Goal: Information Seeking & Learning: Learn about a topic

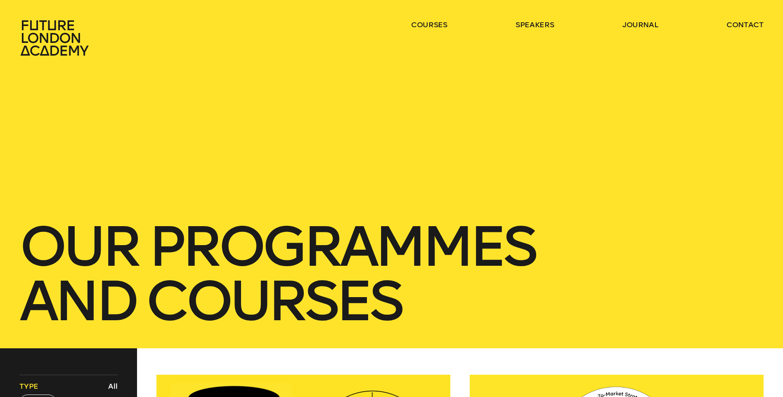
drag, startPoint x: 427, startPoint y: 20, endPoint x: 447, endPoint y: 58, distance: 43.4
click at [427, 20] on link "courses" at bounding box center [429, 25] width 36 height 10
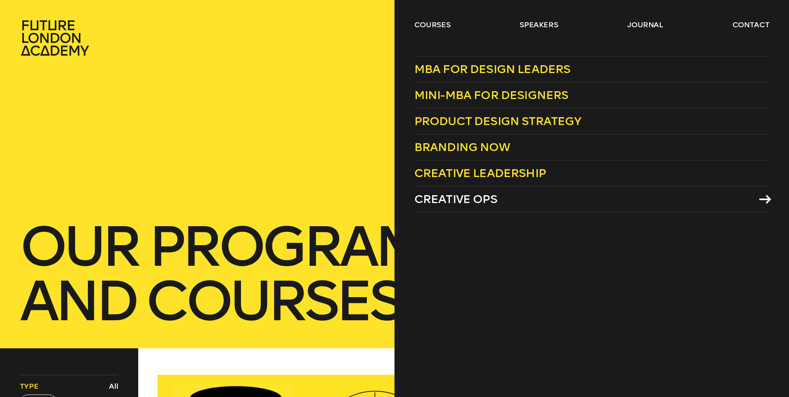
click at [468, 197] on span "Creative Ops" at bounding box center [455, 199] width 83 height 14
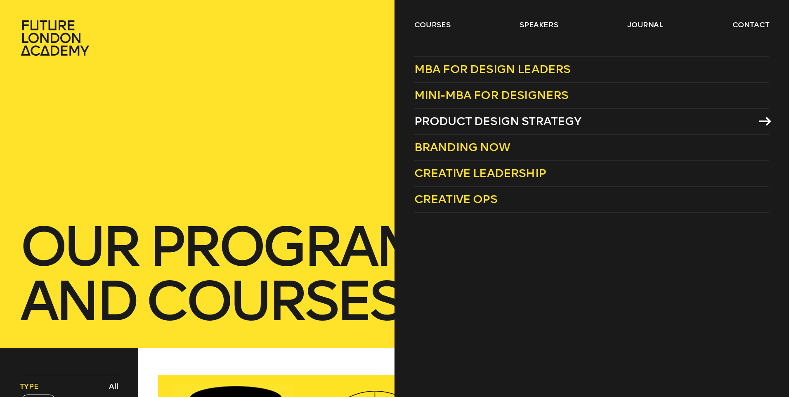
click at [459, 115] on span "Product Design Strategy" at bounding box center [497, 121] width 167 height 14
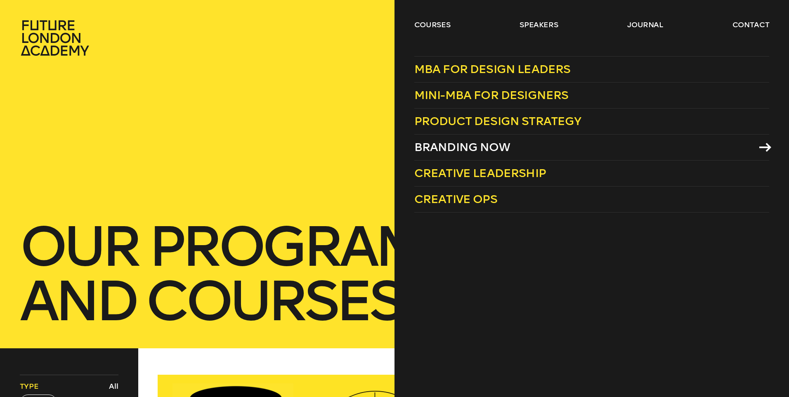
click at [451, 144] on span "Branding Now" at bounding box center [462, 147] width 96 height 14
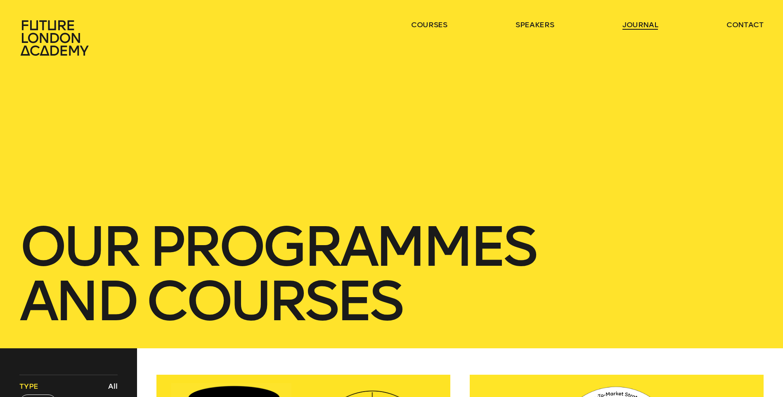
click at [640, 25] on link "journal" at bounding box center [640, 25] width 36 height 10
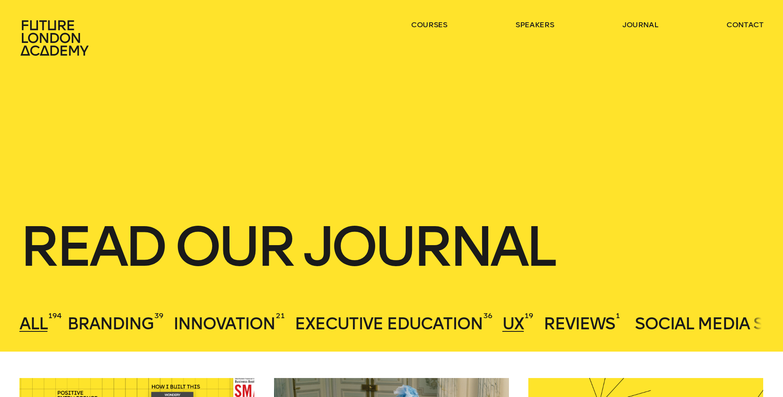
click at [520, 320] on span "UX" at bounding box center [512, 324] width 21 height 20
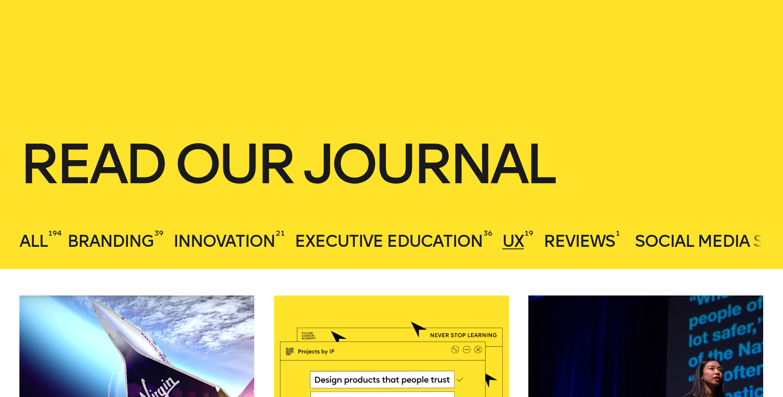
scroll to position [41, 0]
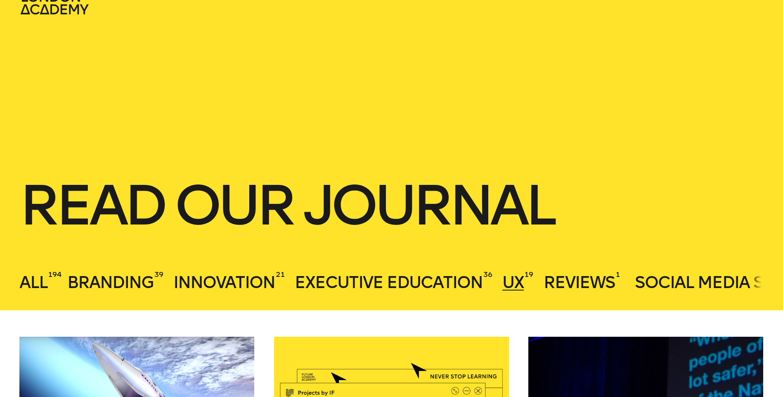
click at [757, 290] on div "All 194 Branding 39 Innovation 21 Executive Education 36 UX 19 Reviews 1 Social…" at bounding box center [391, 280] width 744 height 21
click at [751, 291] on div "All 194 Branding 39 Innovation 21 Executive Education 36 UX 19 Reviews 1 Social…" at bounding box center [391, 280] width 744 height 21
click at [233, 276] on span "Innovation" at bounding box center [224, 282] width 102 height 20
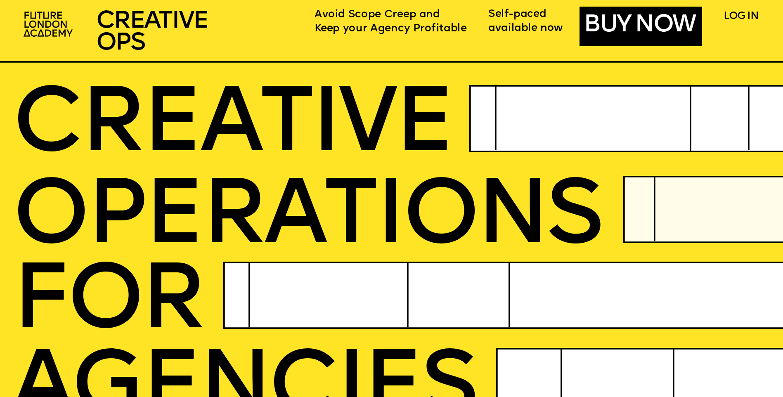
click at [636, 32] on link "BUY NOW" at bounding box center [639, 25] width 111 height 25
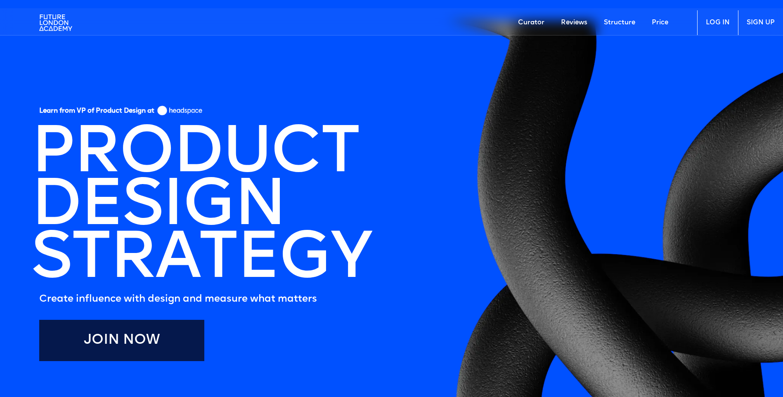
click at [108, 347] on link "Join Now" at bounding box center [121, 340] width 165 height 41
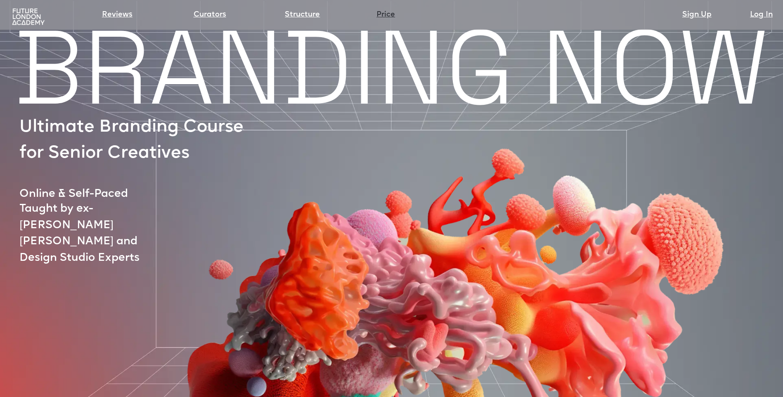
click at [385, 14] on link "Price" at bounding box center [385, 15] width 19 height 12
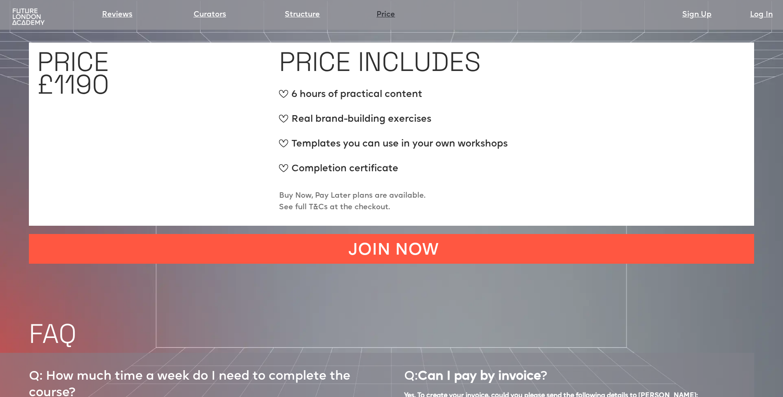
scroll to position [3333, 0]
